Goal: Check status

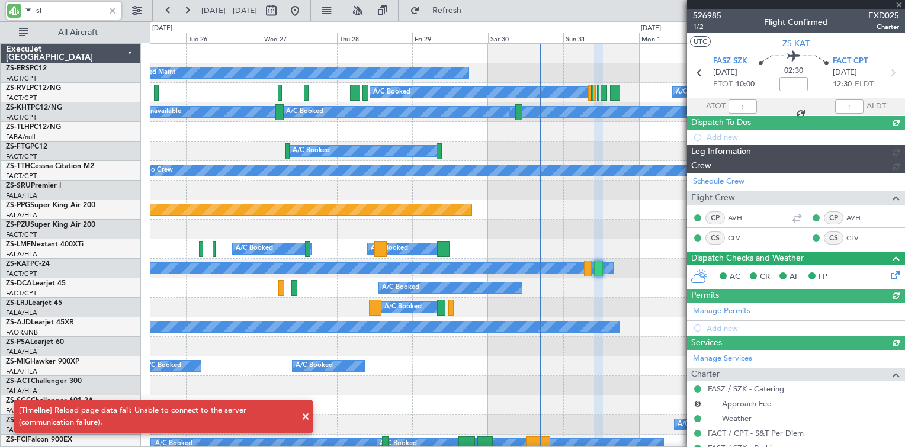
type input "sla"
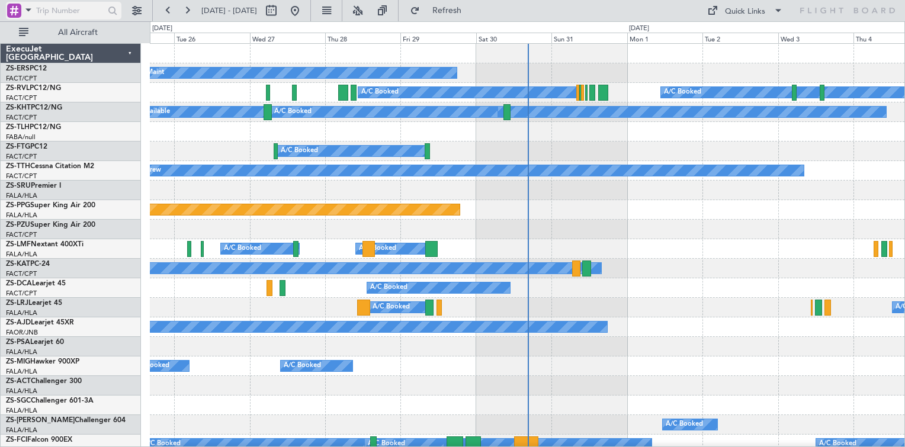
click at [24, 9] on span at bounding box center [28, 9] width 14 height 15
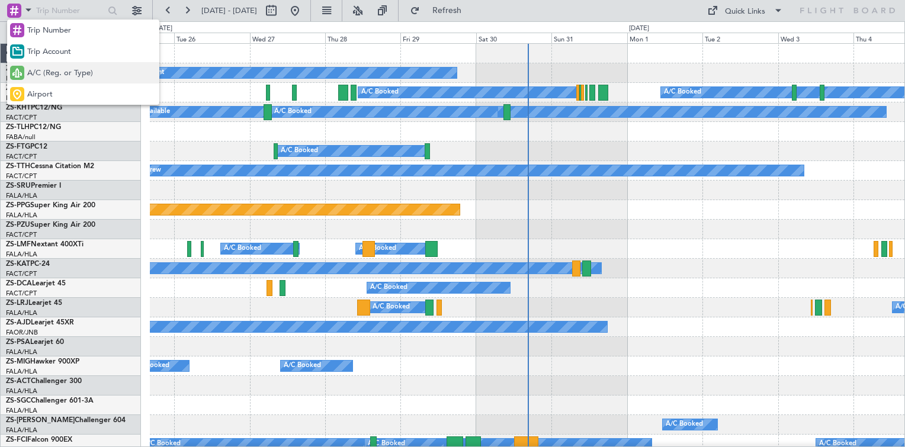
click at [50, 72] on span "A/C (Reg. or Type)" at bounding box center [60, 74] width 66 height 12
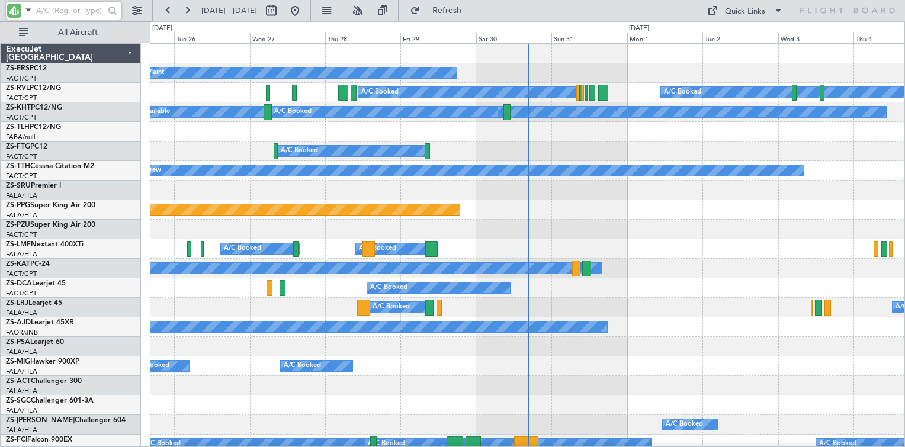
click at [69, 9] on input "text" at bounding box center [70, 11] width 68 height 18
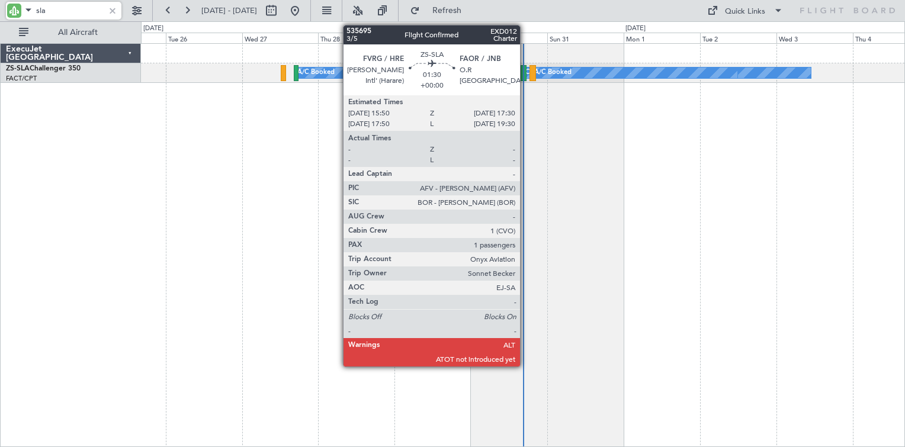
click at [526, 76] on div at bounding box center [523, 73] width 5 height 16
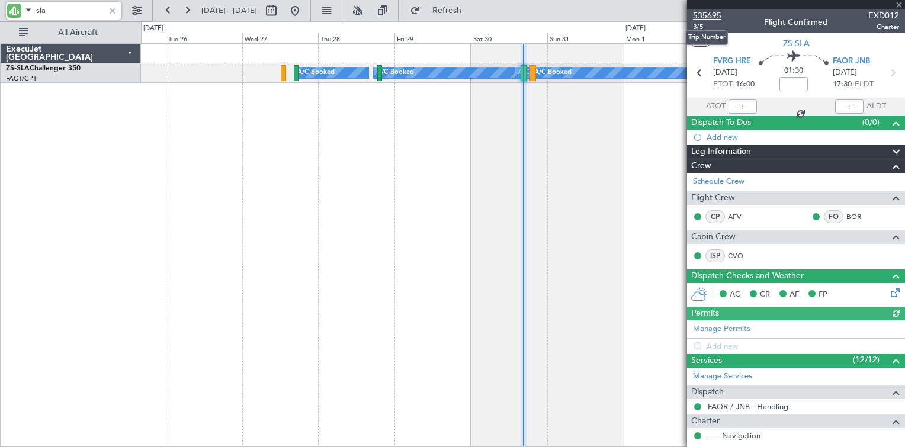
type input "sla"
click at [704, 14] on span "535695" at bounding box center [707, 15] width 28 height 12
